Goal: Task Accomplishment & Management: Check status

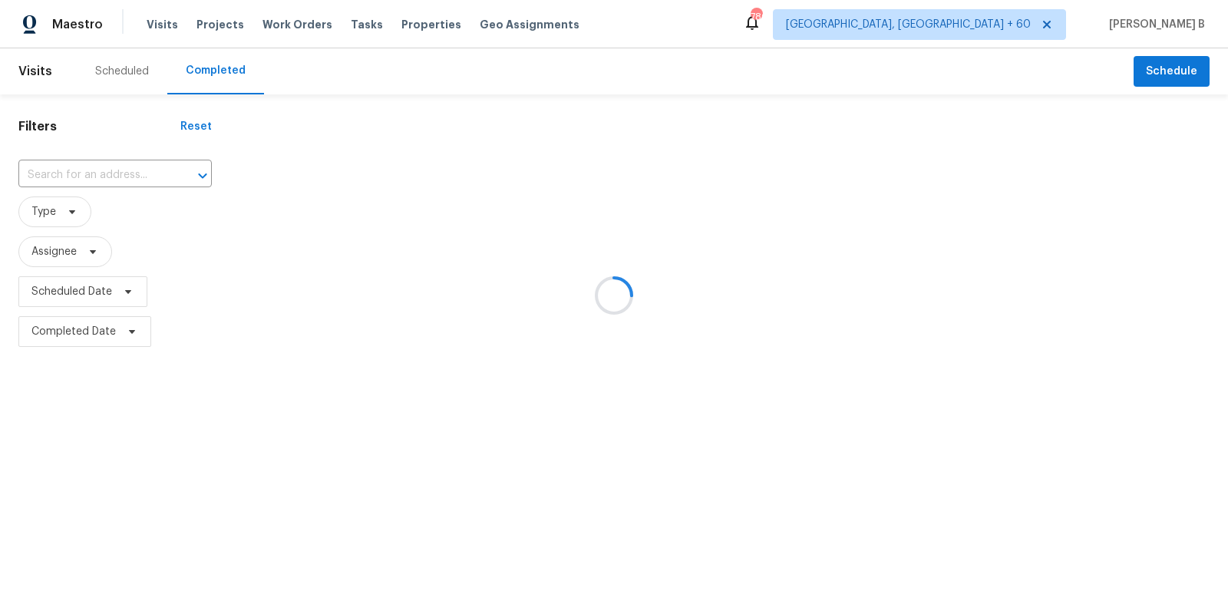
click at [116, 171] on div at bounding box center [614, 295] width 1228 height 591
click at [172, 171] on div at bounding box center [192, 175] width 40 height 21
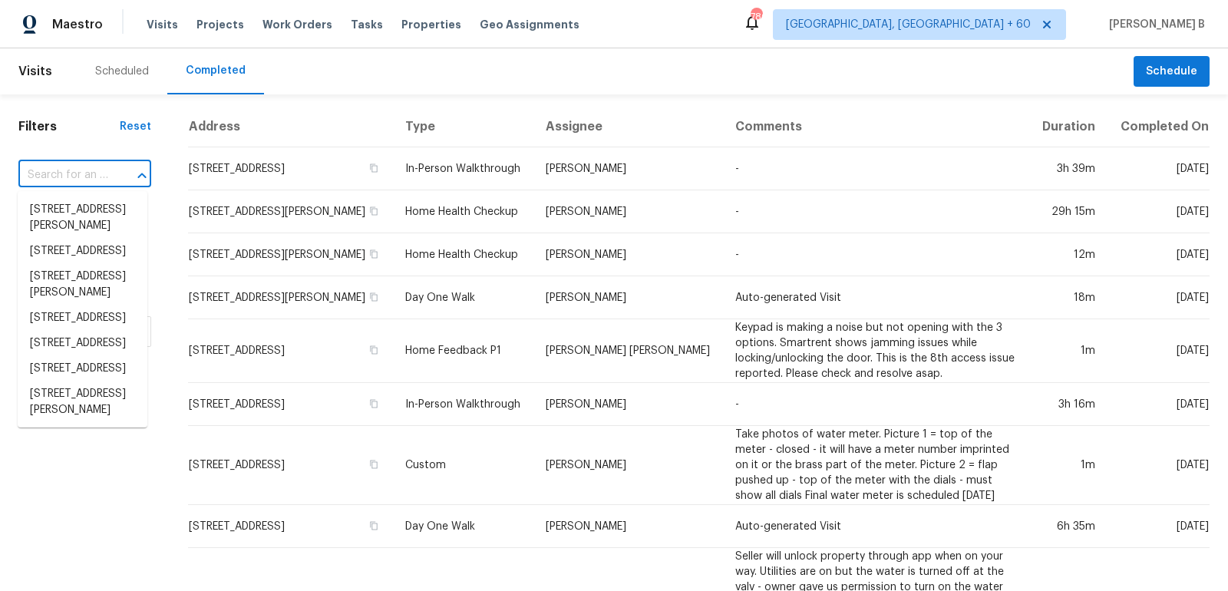
click at [116, 171] on div at bounding box center [131, 175] width 40 height 21
paste input "[STREET_ADDRESS]"
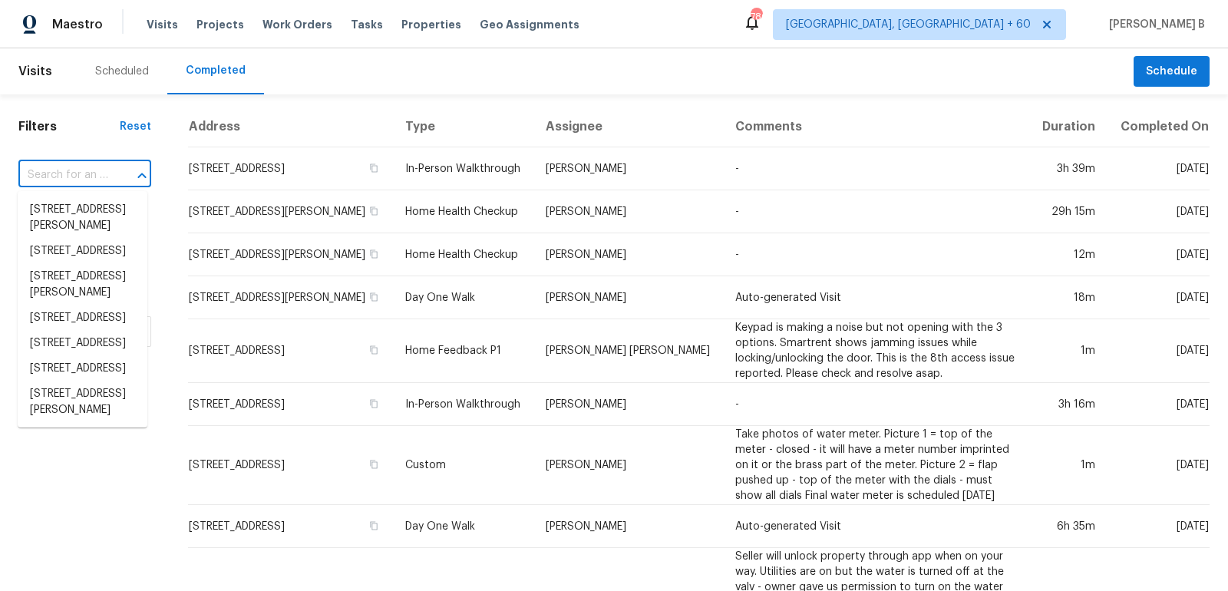
type input "[STREET_ADDRESS]"
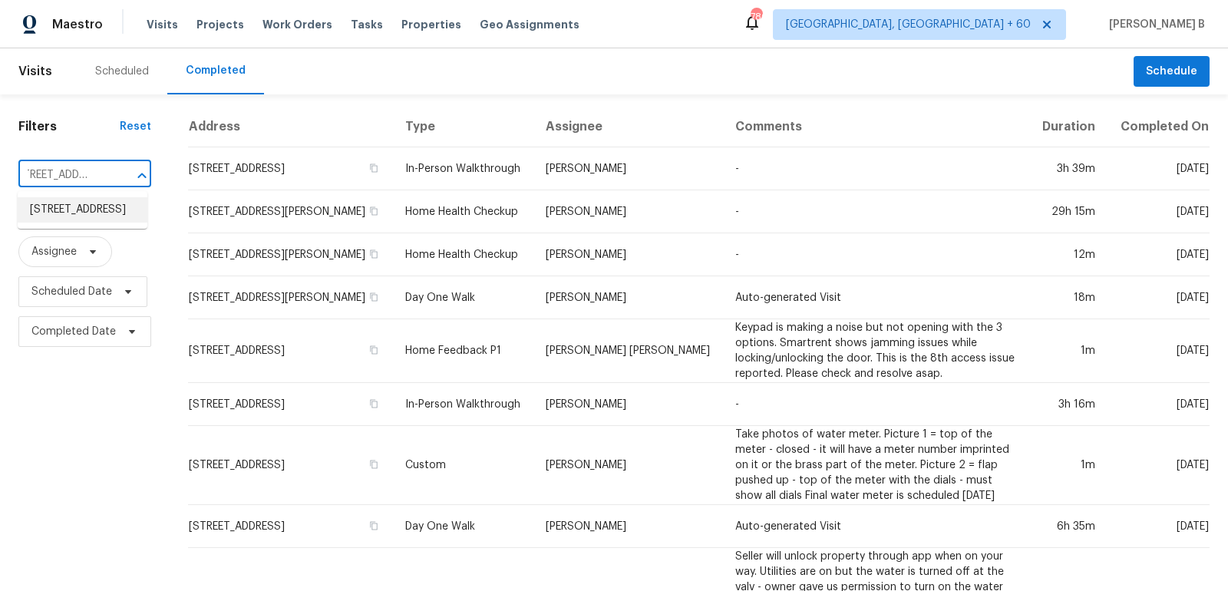
click at [112, 223] on li "[STREET_ADDRESS]" at bounding box center [83, 209] width 130 height 25
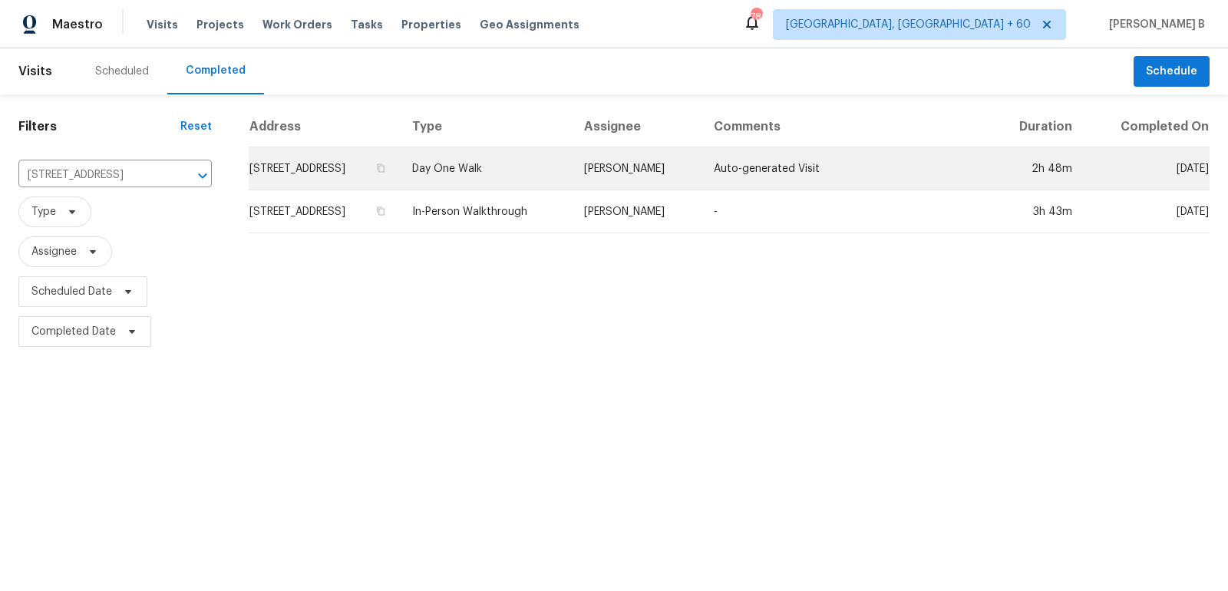
click at [700, 190] on td "[PERSON_NAME]" at bounding box center [637, 168] width 130 height 43
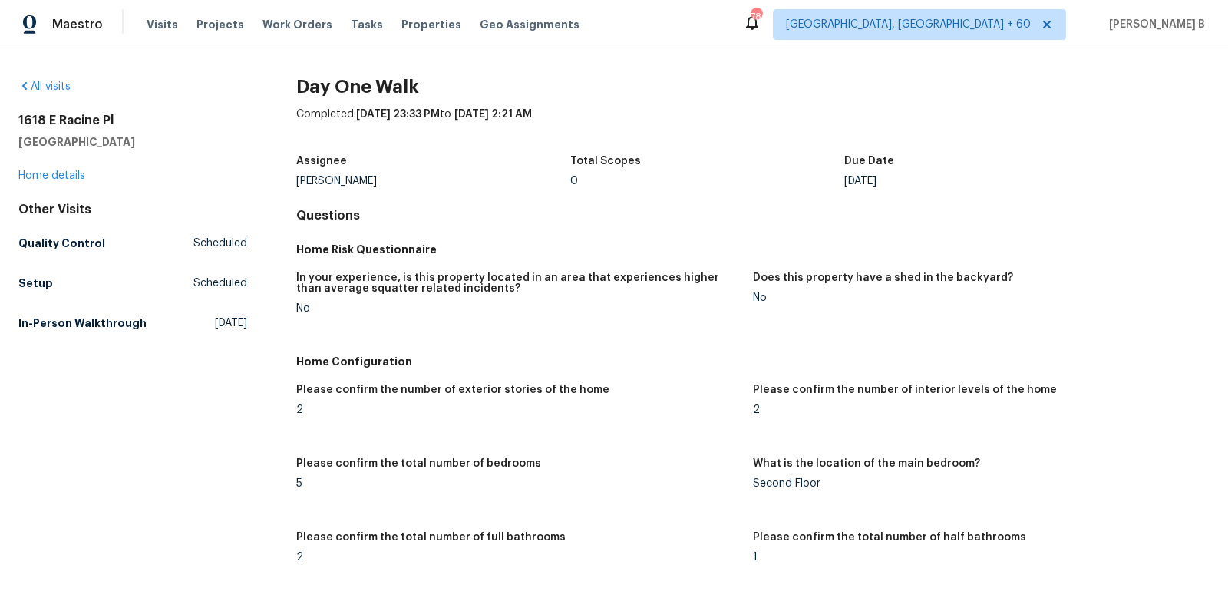
scroll to position [1674, 0]
